Goal: Task Accomplishment & Management: Use online tool/utility

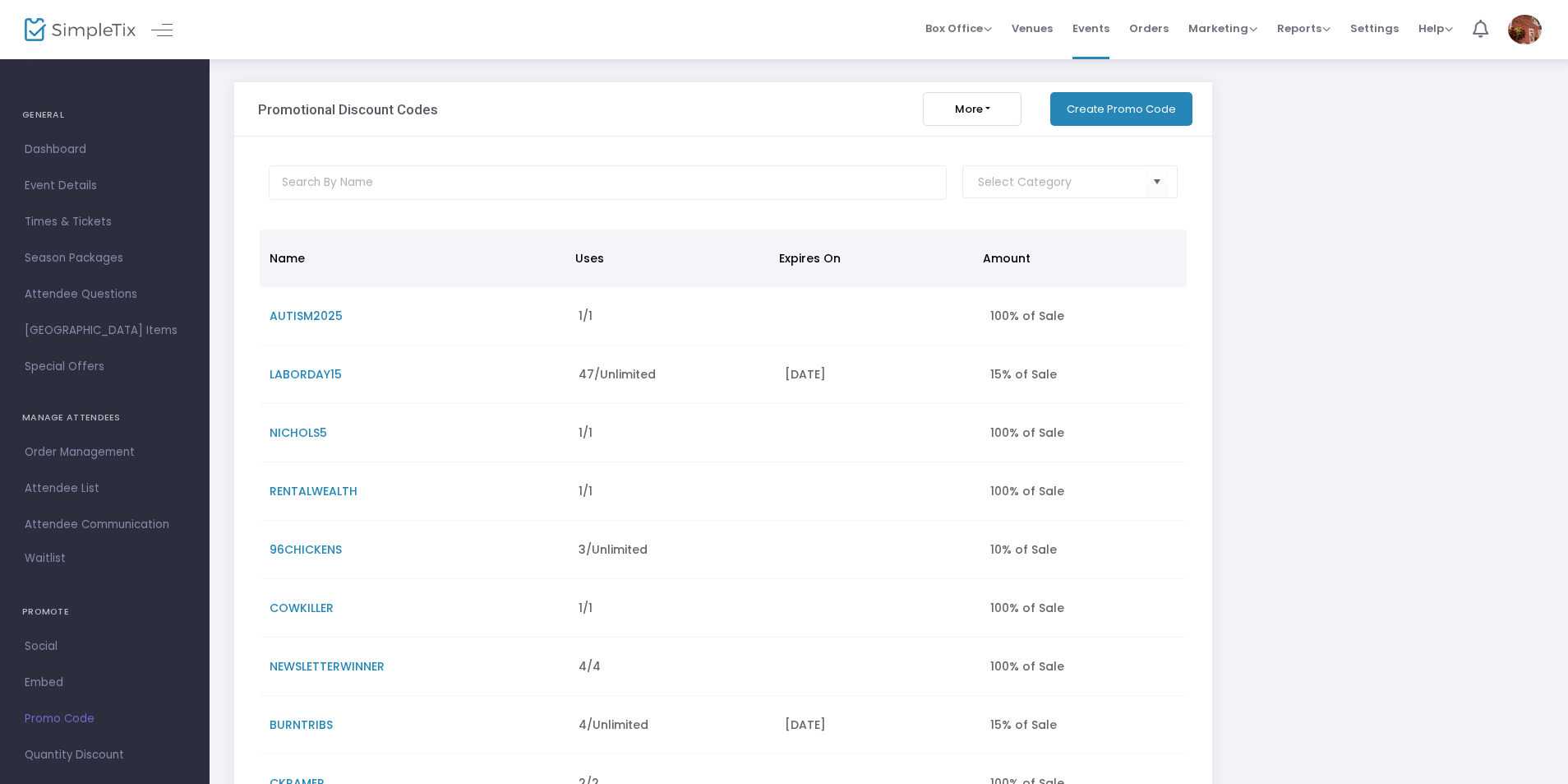
click at [994, 108] on button "More" at bounding box center [972, 109] width 98 height 34
click at [71, 714] on span "Promo Code" at bounding box center [105, 719] width 160 height 21
click at [1125, 103] on button "Create Promo Code" at bounding box center [1121, 109] width 142 height 34
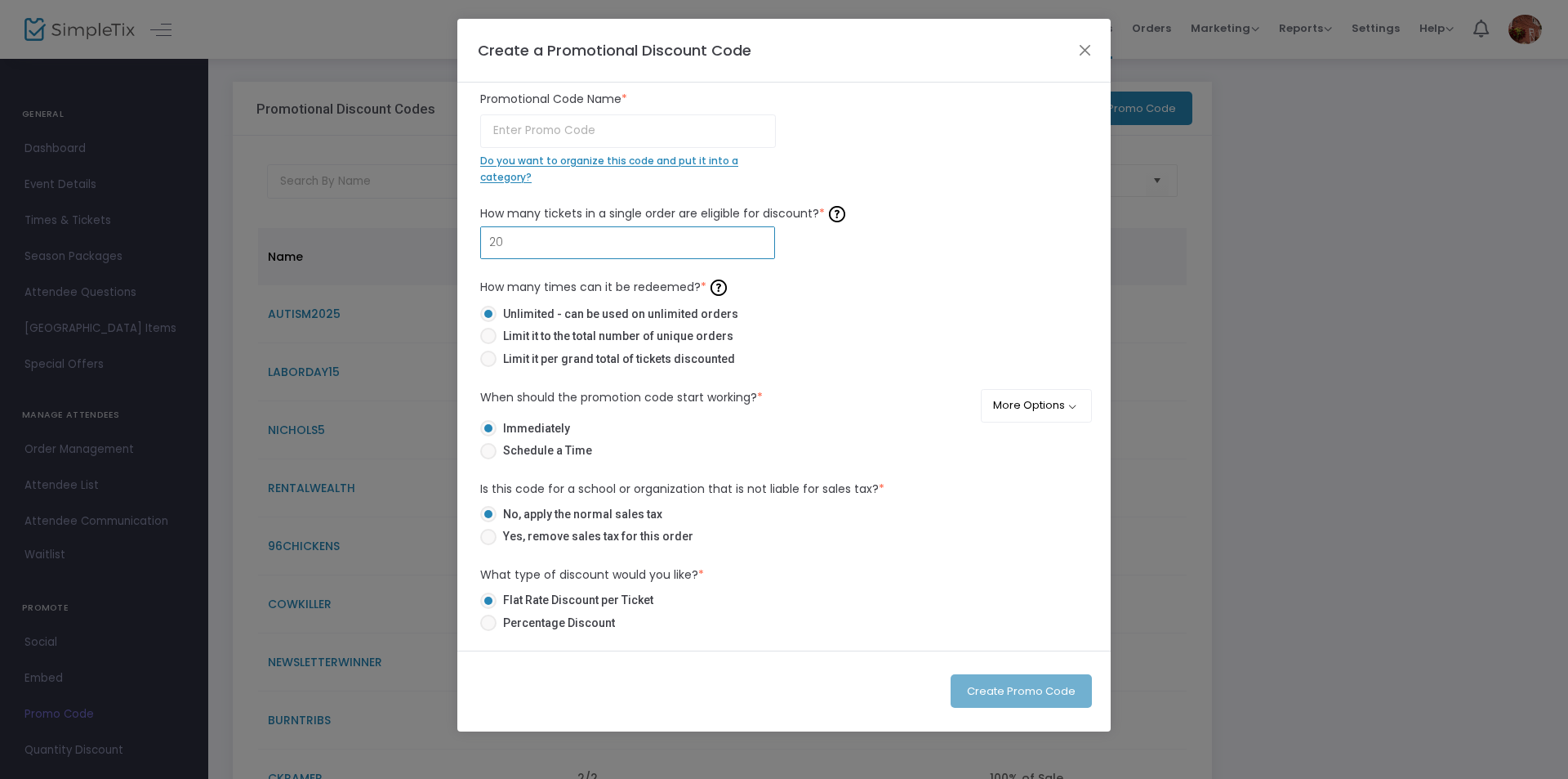
type input "20"
click at [924, 314] on label "Unlimited - can be used on unlimited orders" at bounding box center [778, 314] width 595 height 17
click at [488, 322] on input "Unlimited - can be used on unlimited orders" at bounding box center [487, 322] width 1 height 1
click at [490, 359] on span at bounding box center [488, 359] width 16 height 16
click at [488, 367] on input "Limit it per grand total of tickets discounted" at bounding box center [487, 367] width 1 height 1
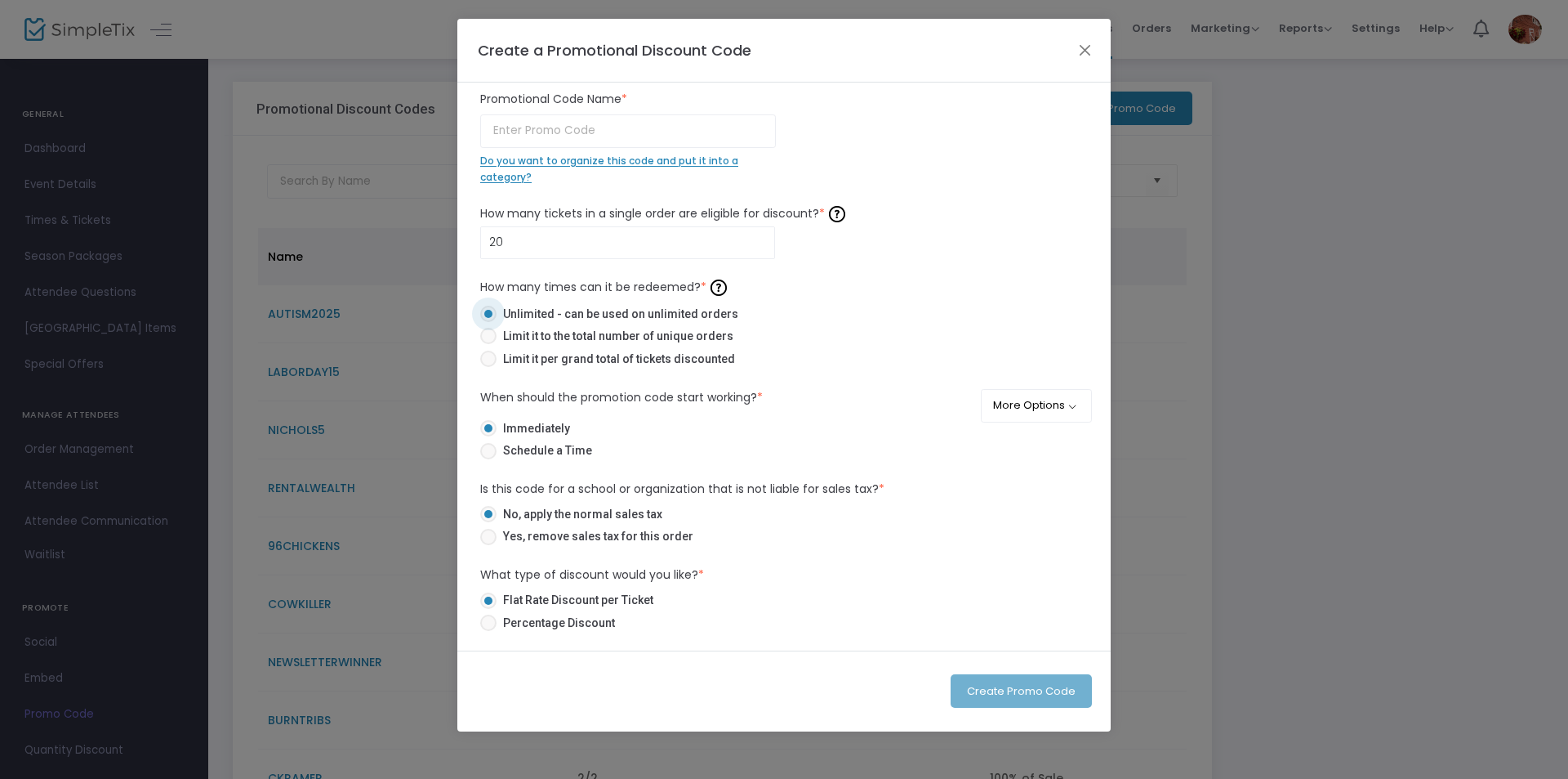
radio input "true"
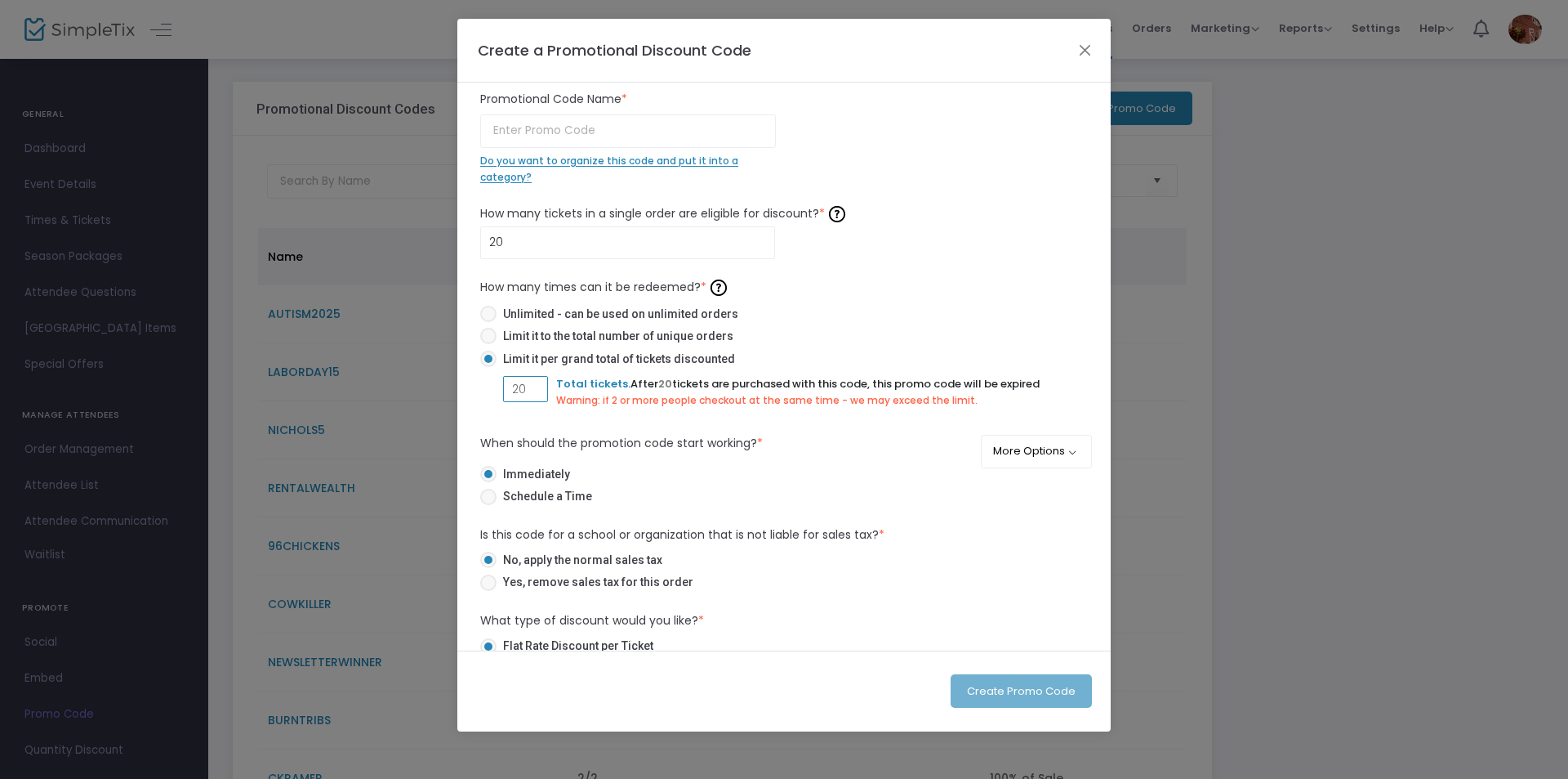
type input "20"
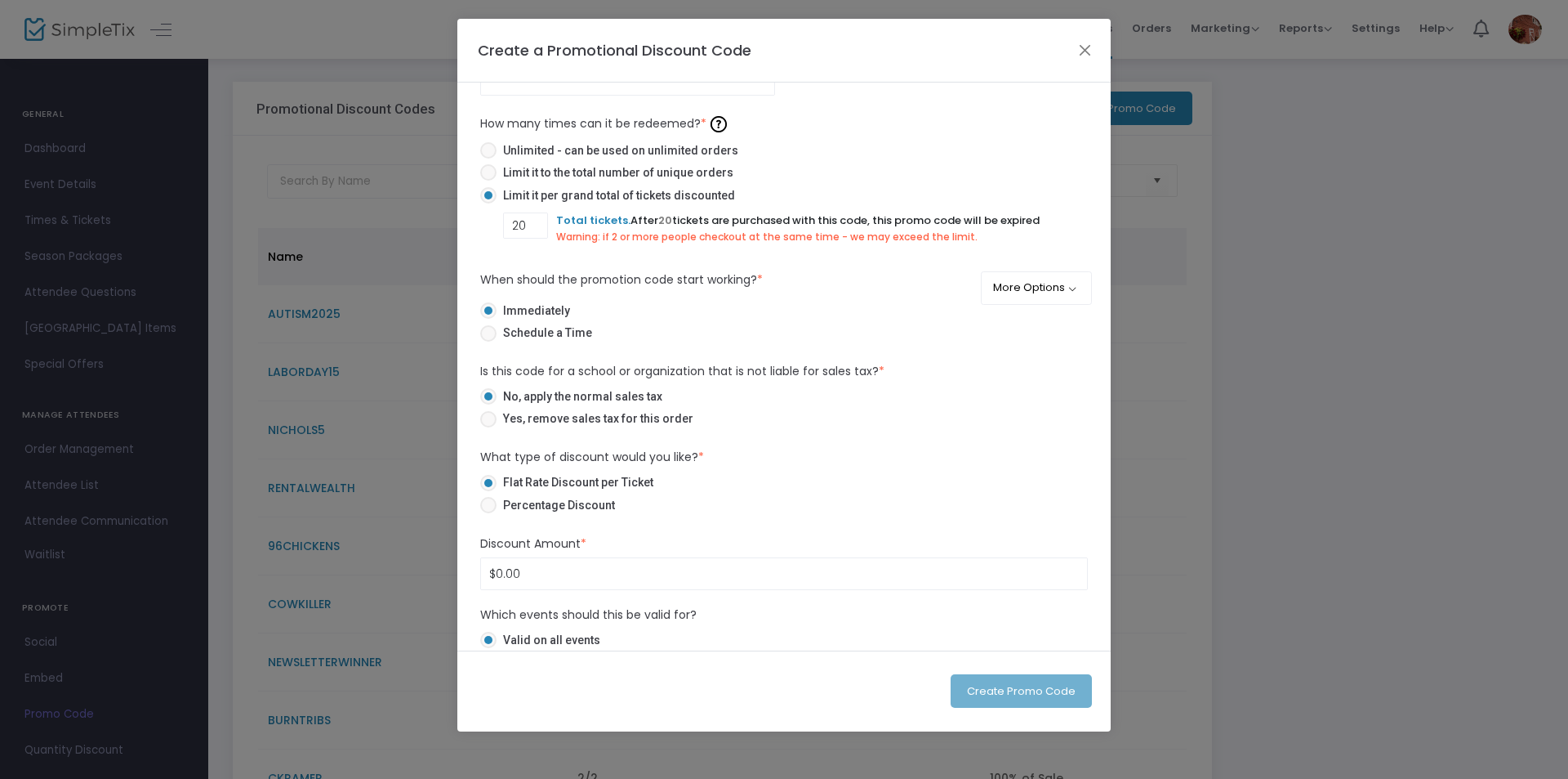
scroll to position [242, 0]
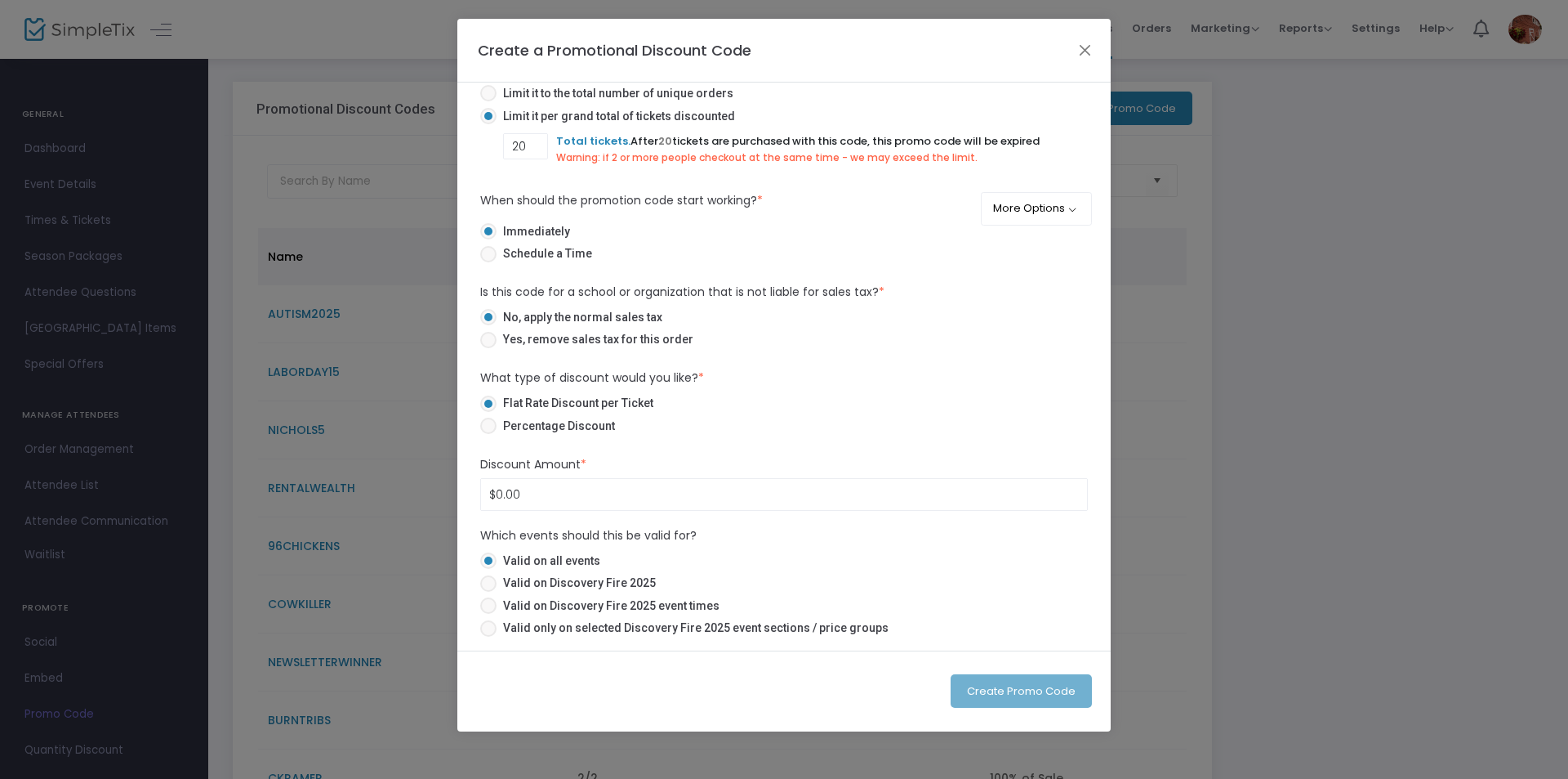
click at [485, 425] on span at bounding box center [488, 425] width 16 height 16
click at [487, 434] on input "Percentage Discount" at bounding box center [487, 434] width 1 height 1
radio input "true"
type input "10.00%"
click at [489, 585] on span at bounding box center [488, 584] width 16 height 16
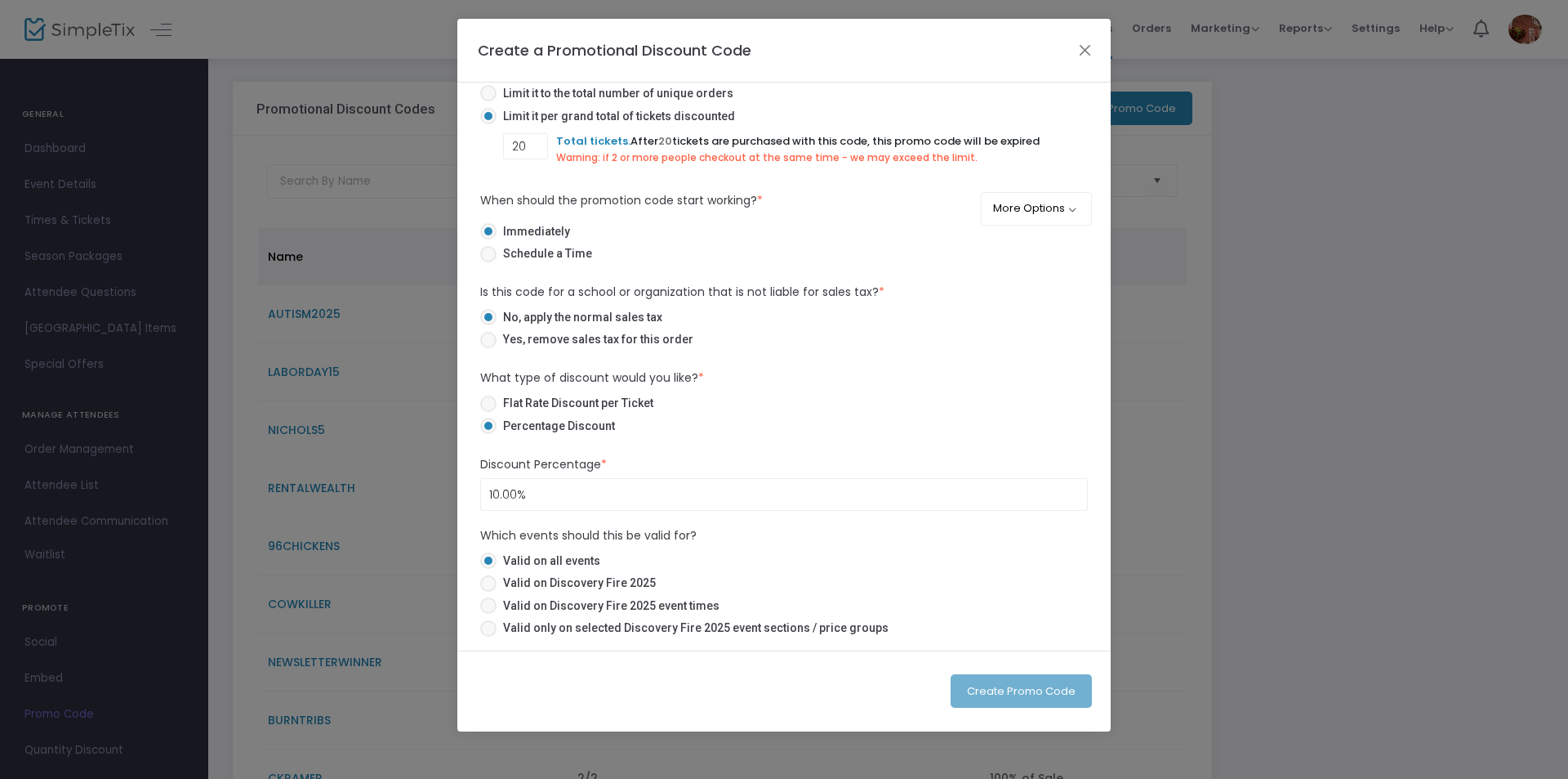
click at [488, 592] on input "Valid on Discovery Fire 2025" at bounding box center [487, 592] width 1 height 1
radio input "true"
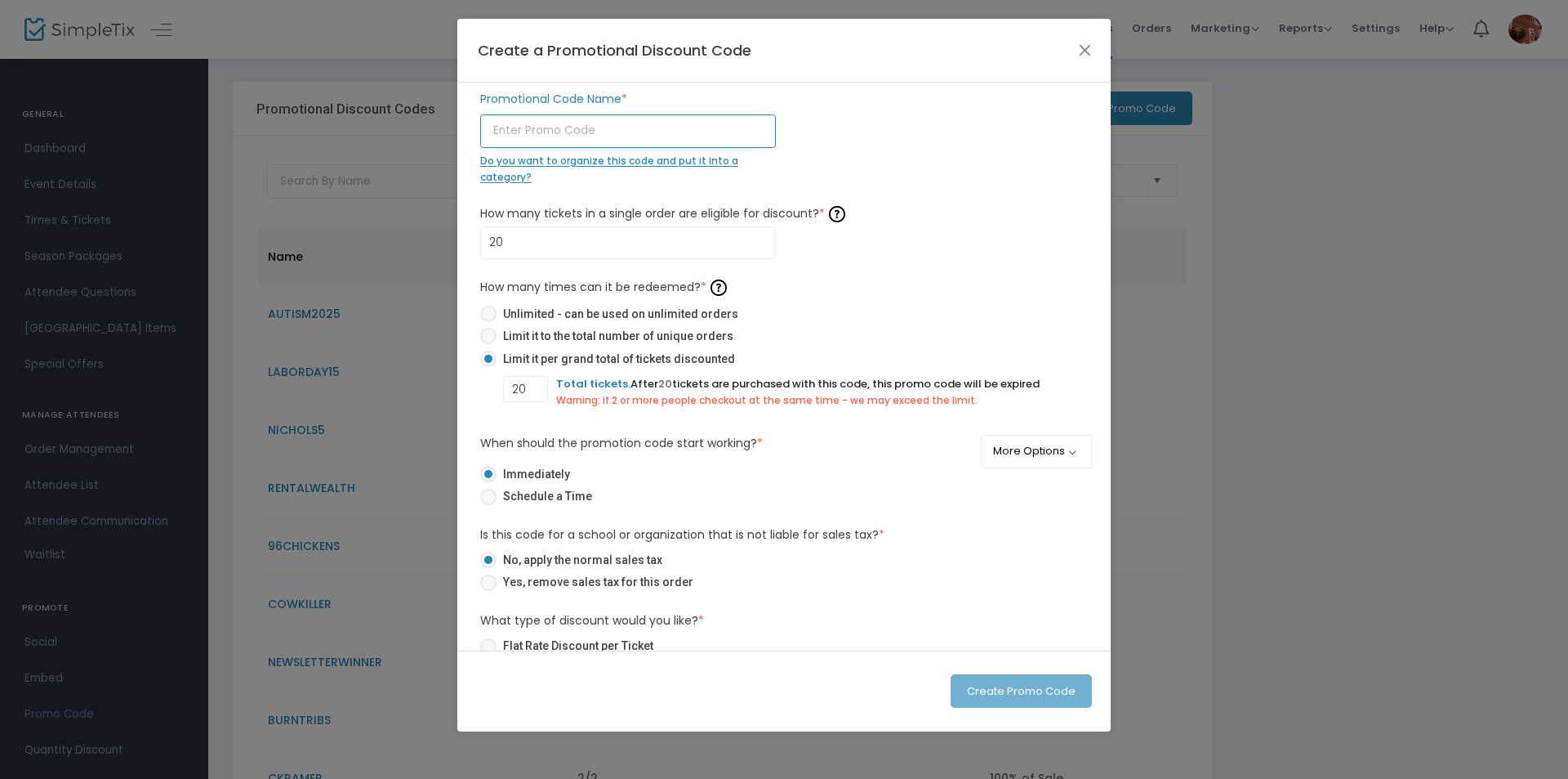
click at [558, 128] on input "text" at bounding box center [628, 131] width 296 height 34
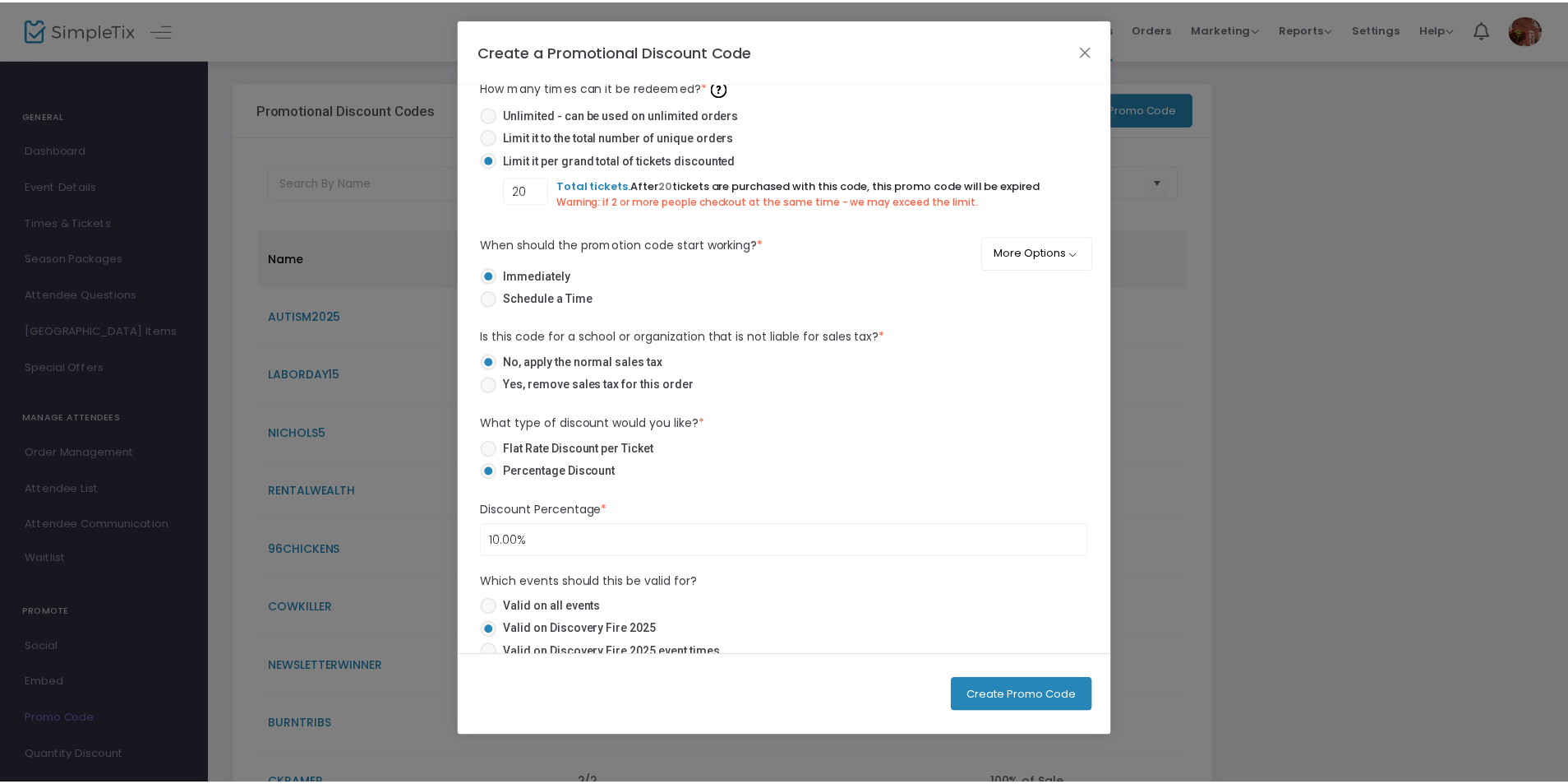
scroll to position [244, 0]
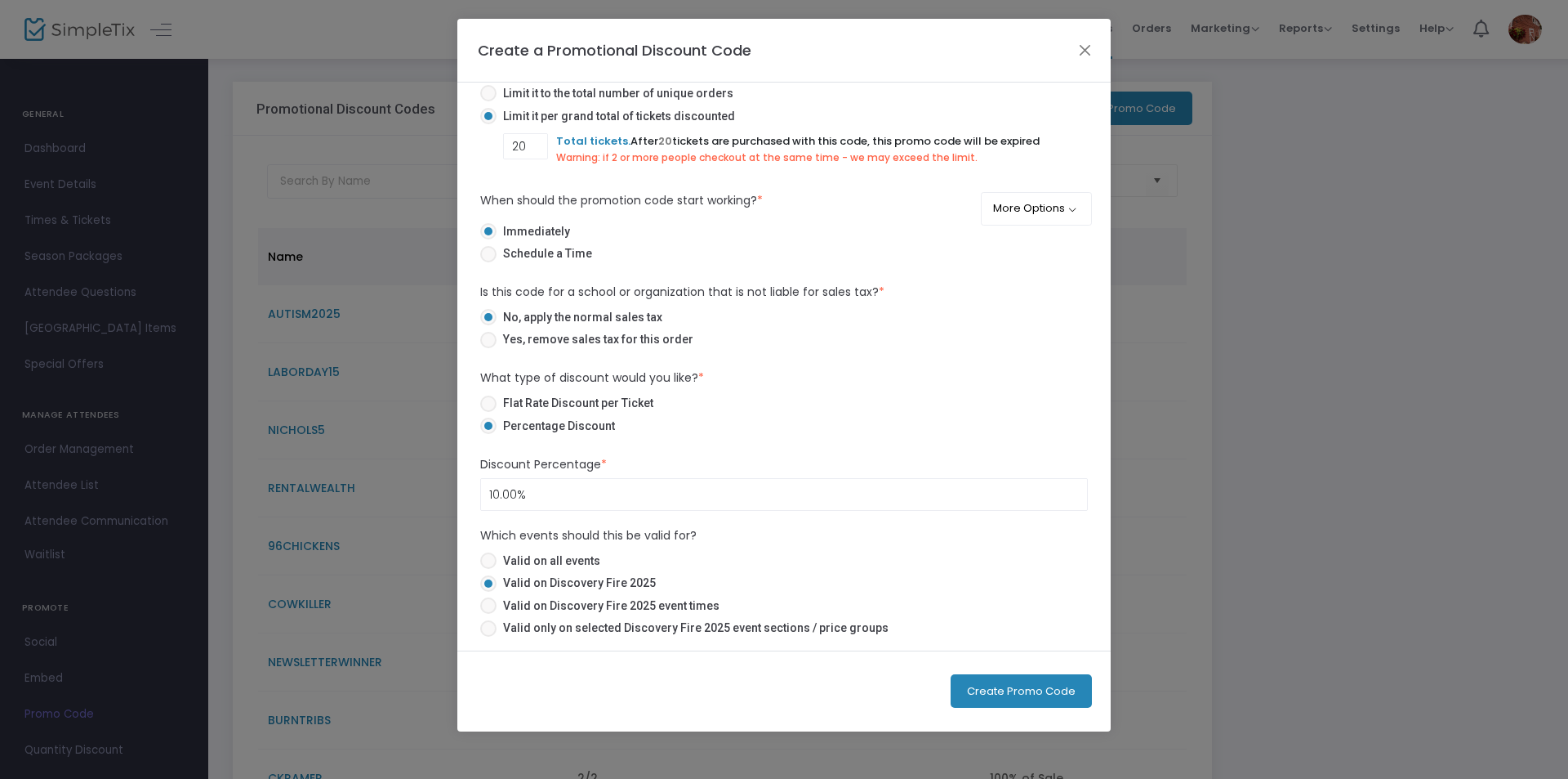
type input "[PERSON_NAME]"
click at [1004, 688] on button "Create Promo Code" at bounding box center [1021, 691] width 141 height 34
